Goal: Use online tool/utility: Utilize a website feature to perform a specific function

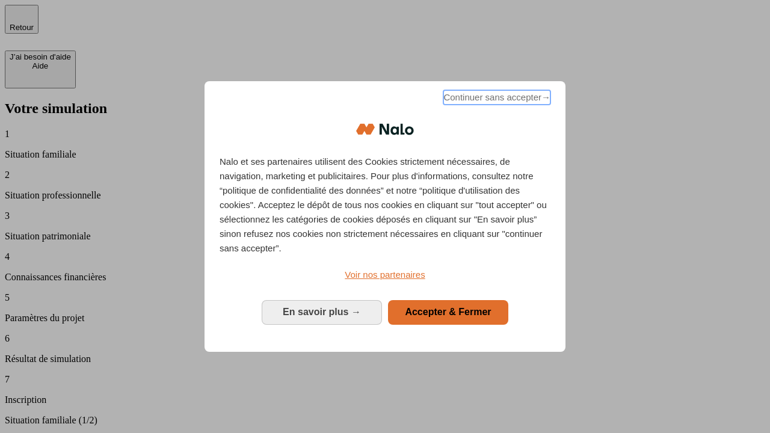
click at [496, 99] on span "Continuer sans accepter →" at bounding box center [496, 97] width 107 height 14
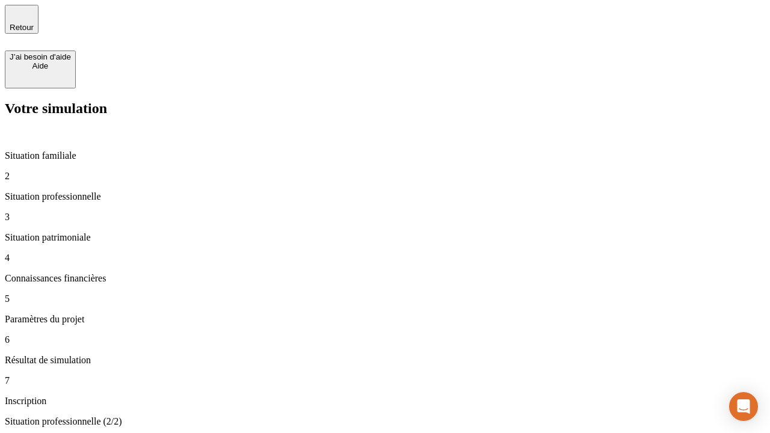
type input "30 000"
type input "1 000"
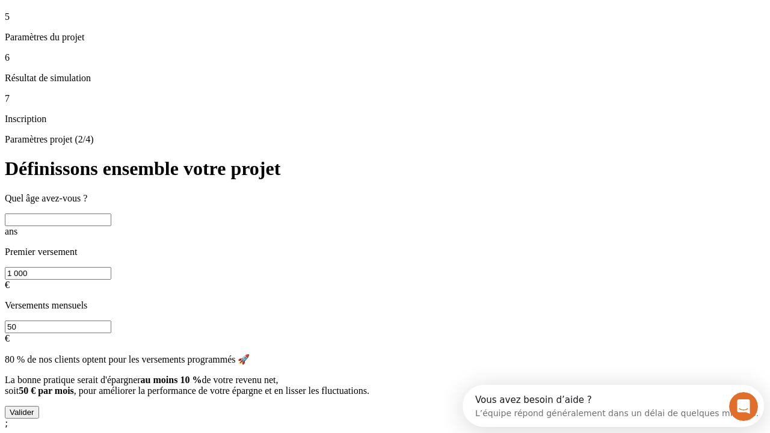
scroll to position [23, 0]
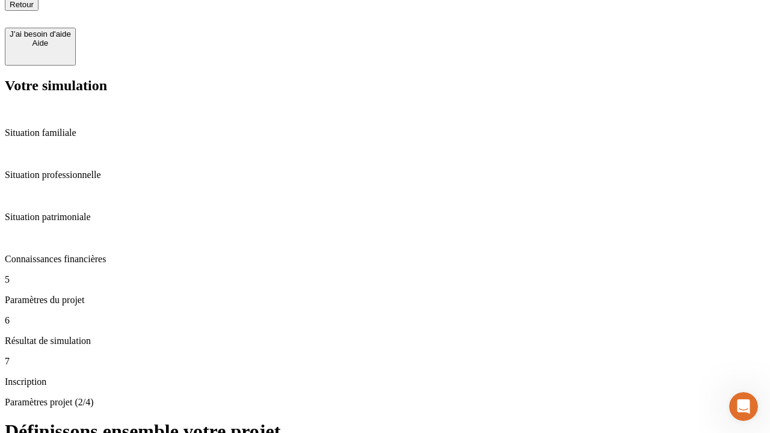
type input "40"
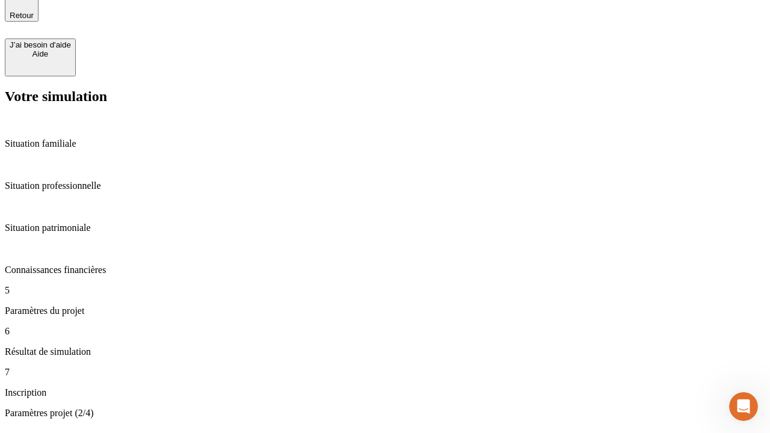
type input "200 000"
type input "640"
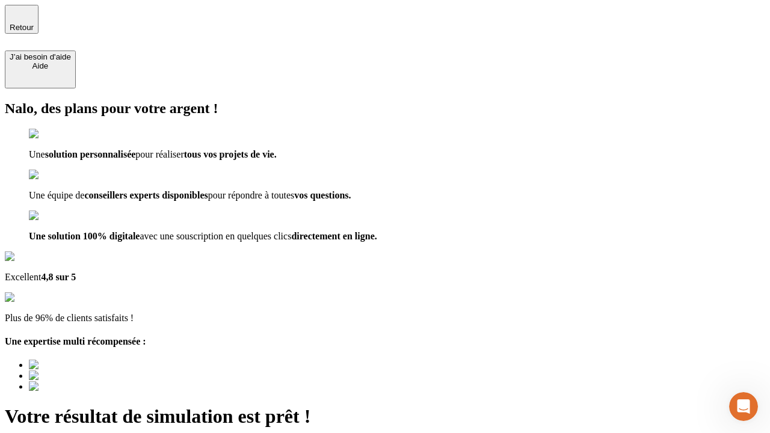
type input "[EMAIL_ADDRESS][DOMAIN_NAME]"
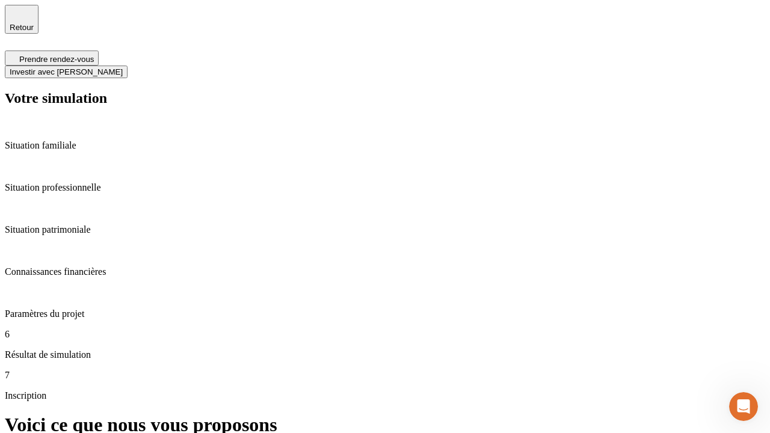
click at [123, 67] on span "Investir avec [PERSON_NAME]" at bounding box center [66, 71] width 113 height 9
